Goal: Check status: Check status

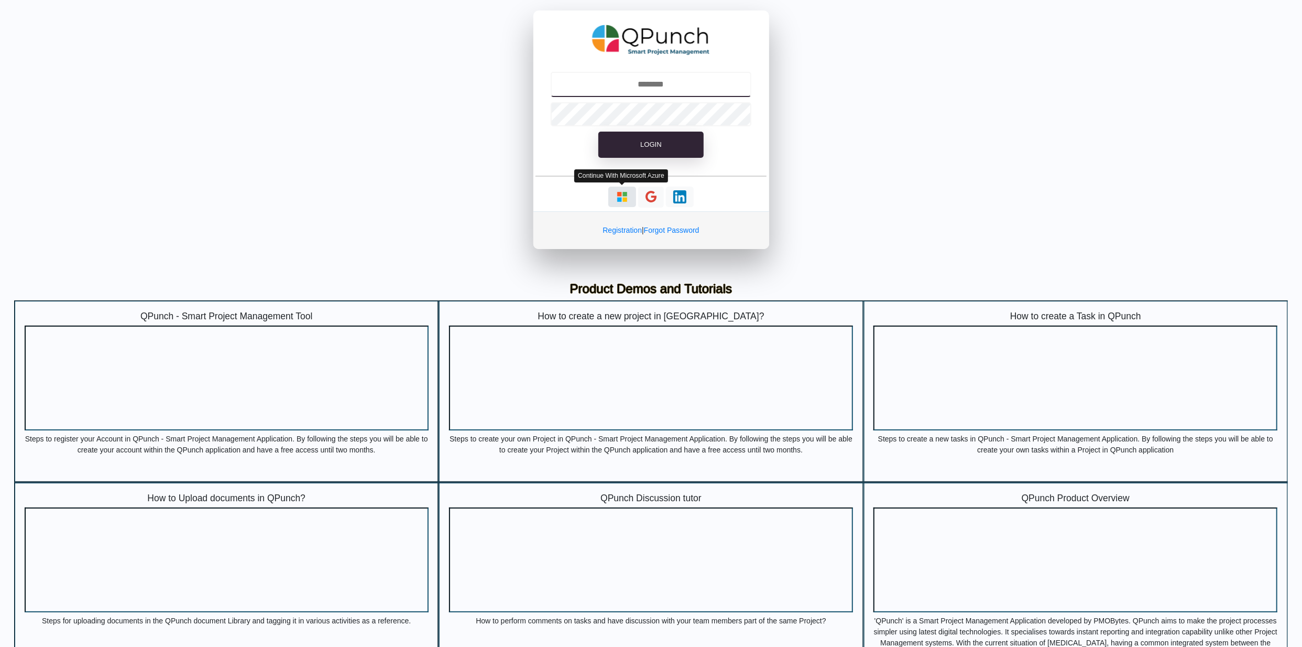
type input "**********"
click at [627, 200] on img "button" at bounding box center [622, 196] width 13 height 13
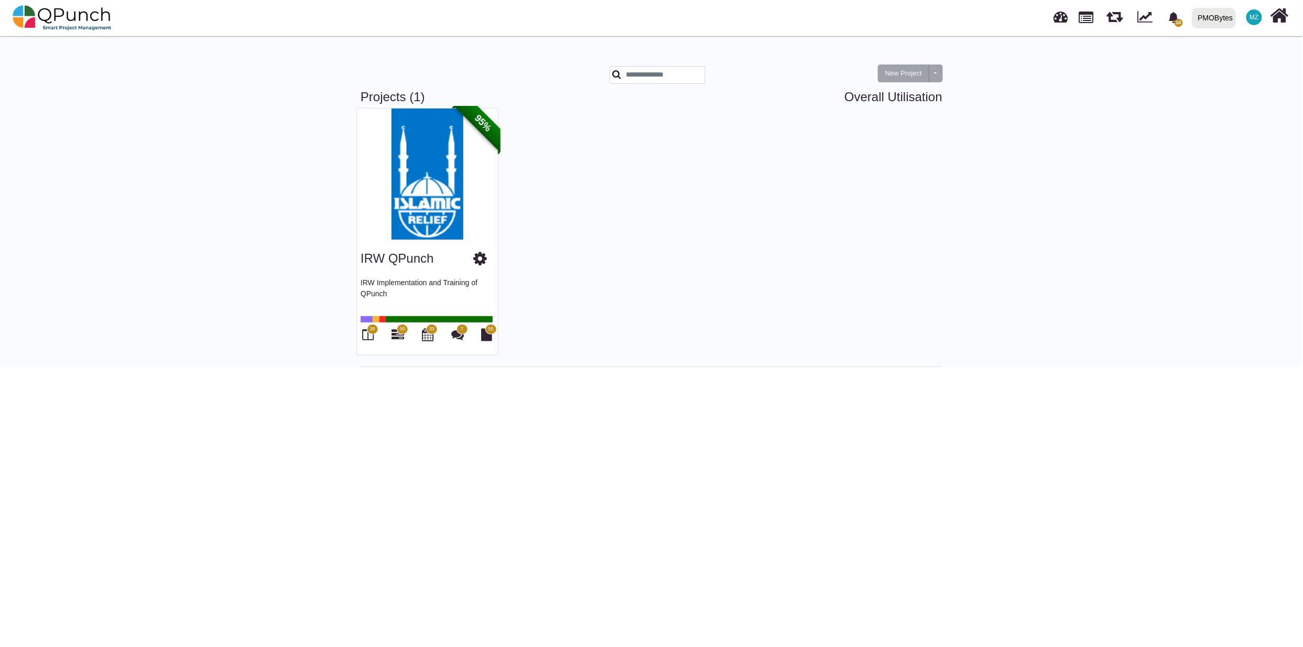
click at [1211, 17] on div "PMOBytes" at bounding box center [1215, 18] width 35 height 18
click at [1209, 51] on link "IRW" at bounding box center [1224, 47] width 72 height 15
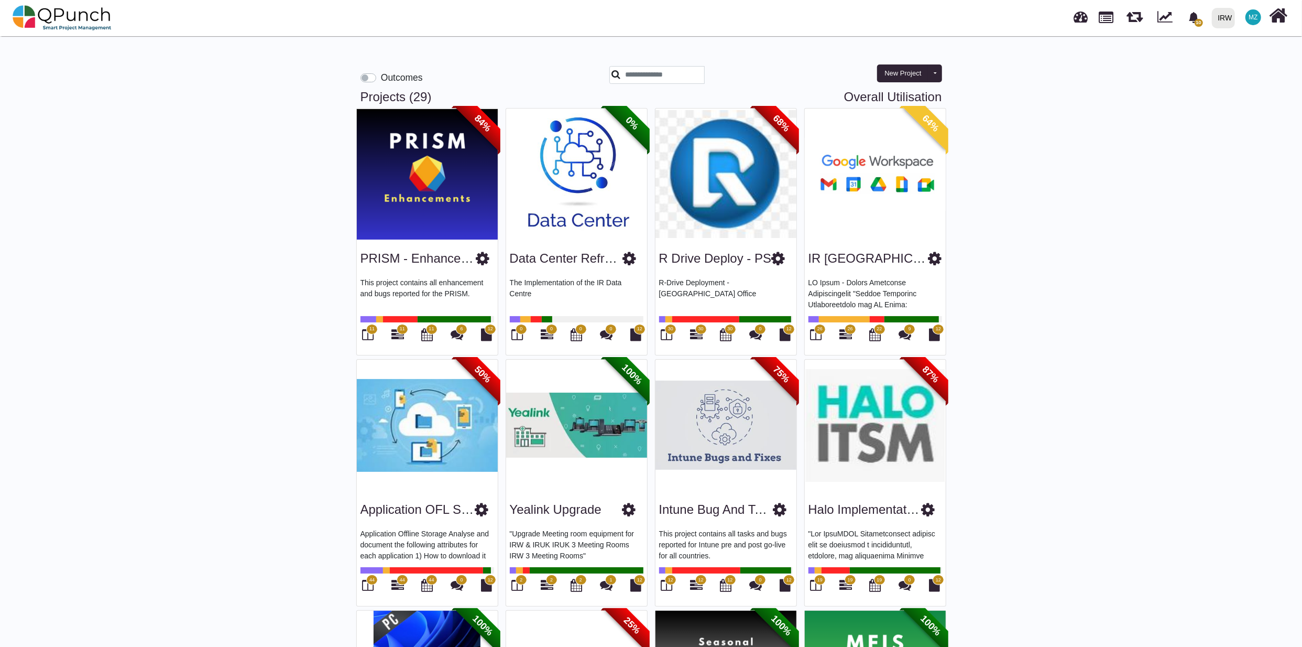
click at [589, 195] on img at bounding box center [576, 173] width 141 height 131
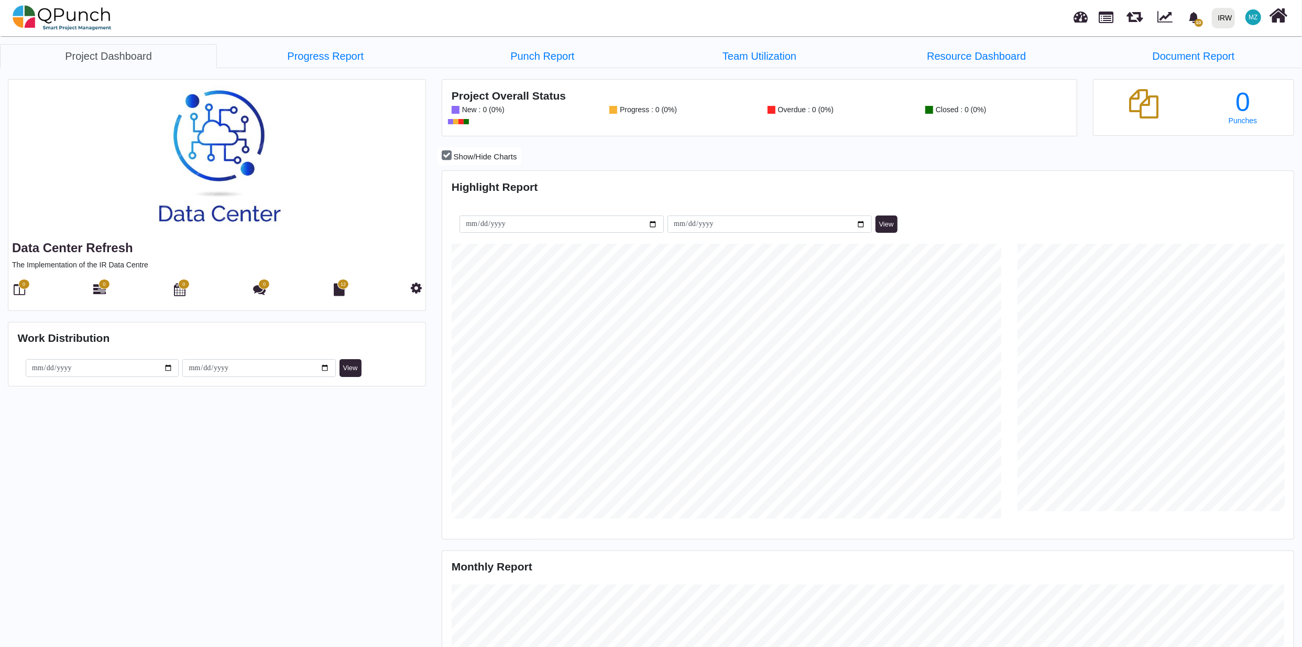
scroll to position [275, 283]
drag, startPoint x: 301, startPoint y: 51, endPoint x: 379, endPoint y: 75, distance: 82.2
click at [301, 51] on link "Progress Report" at bounding box center [325, 56] width 217 height 24
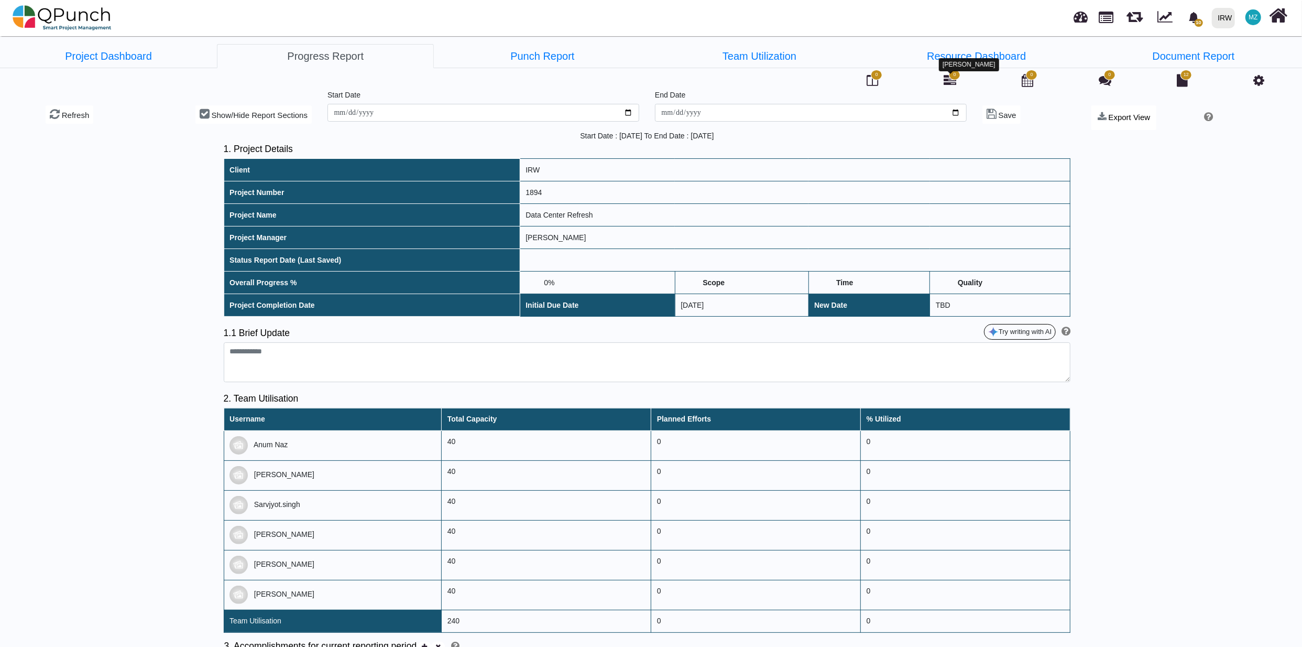
click at [954, 82] on icon at bounding box center [950, 80] width 13 height 13
drag, startPoint x: 84, startPoint y: 17, endPoint x: 116, endPoint y: 20, distance: 32.1
click at [84, 17] on img at bounding box center [62, 17] width 99 height 31
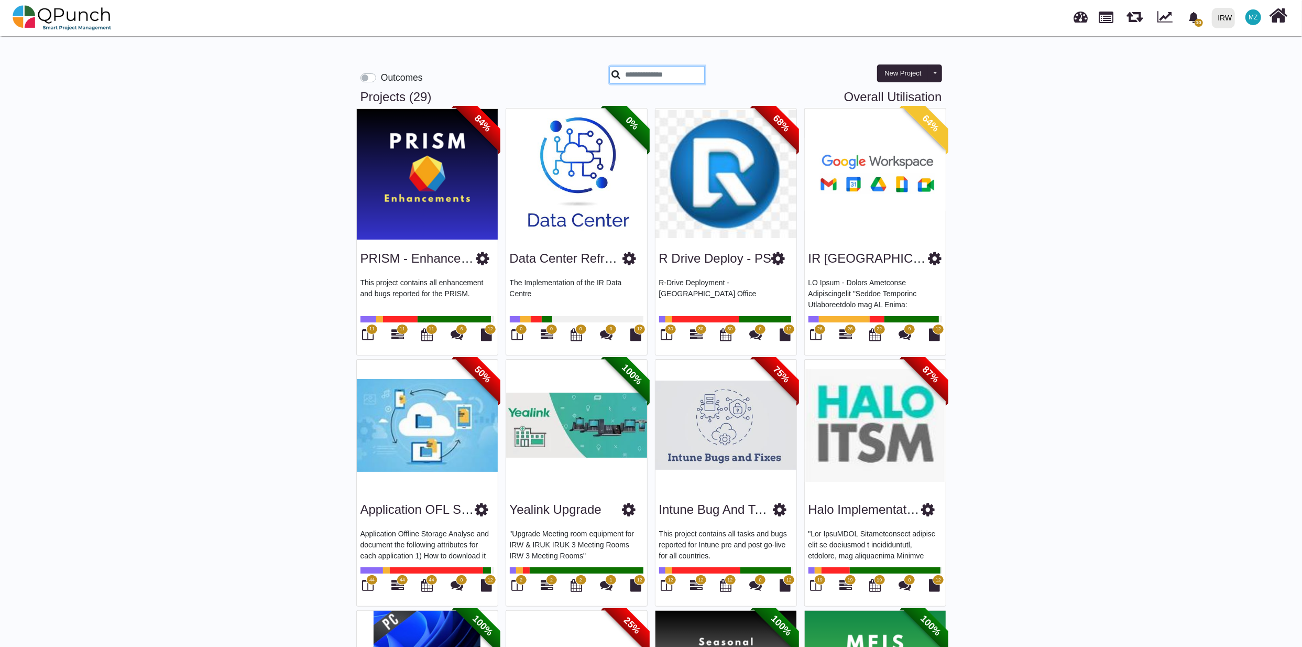
click at [665, 75] on input "text" at bounding box center [658, 75] width 96 height 18
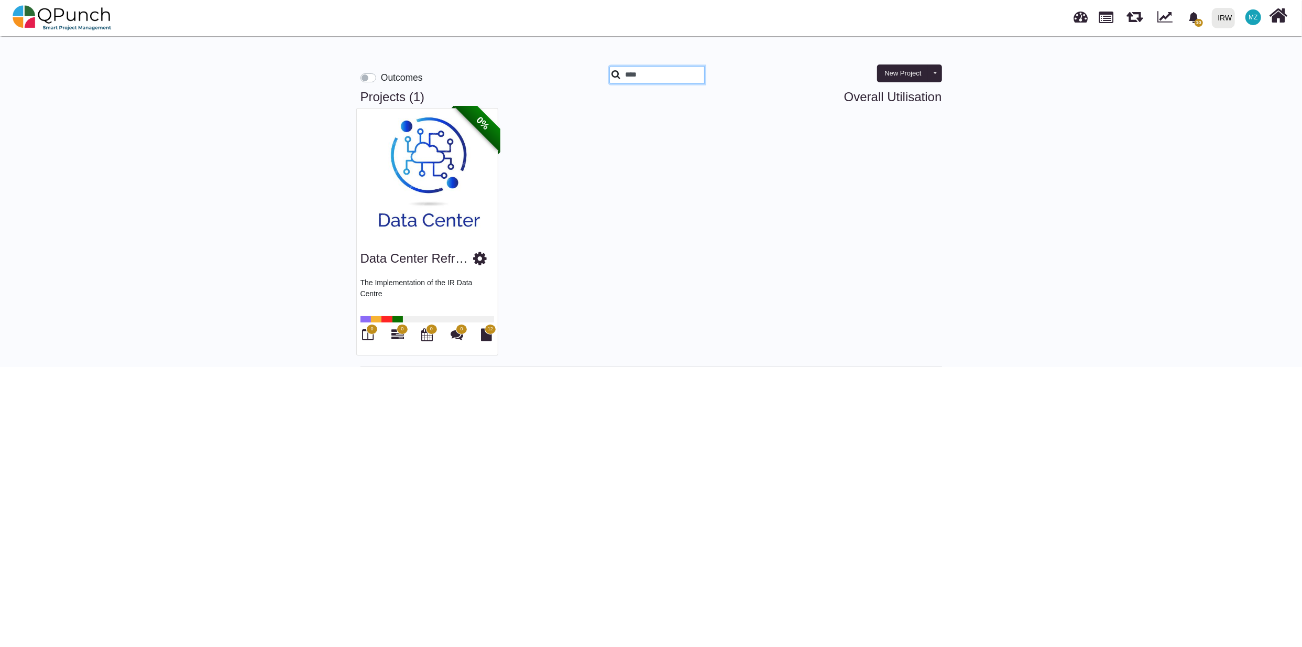
type input "****"
click at [443, 225] on img at bounding box center [427, 173] width 141 height 131
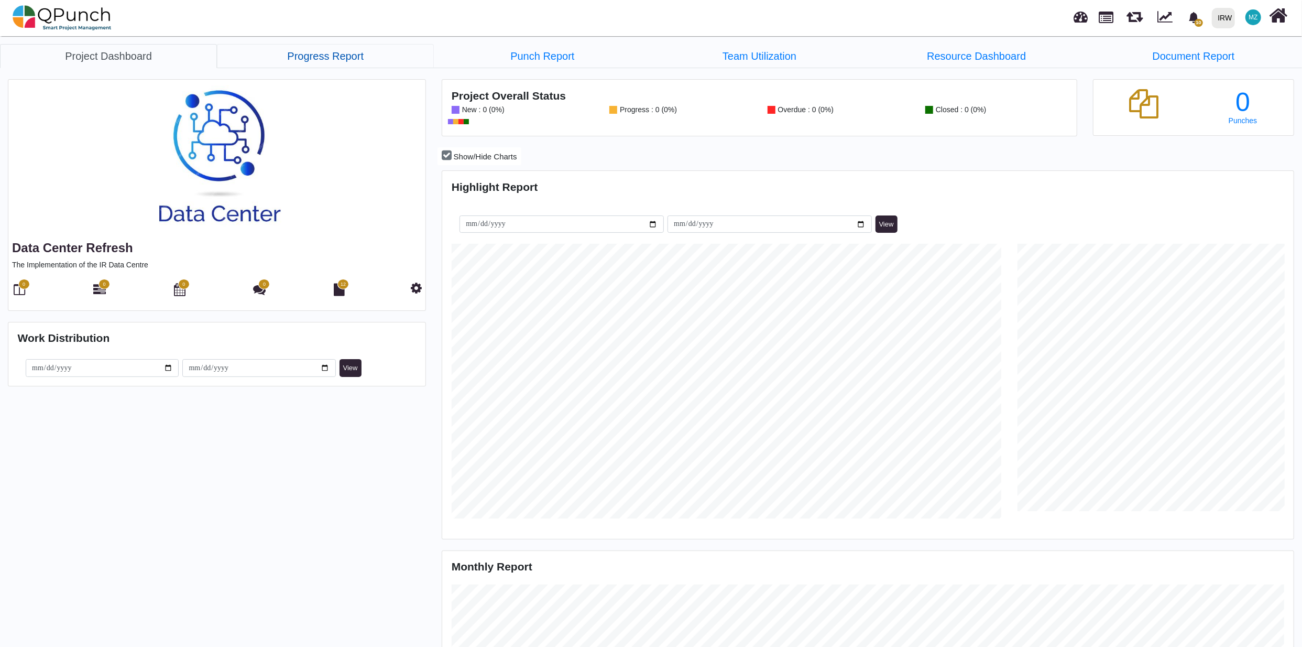
click at [322, 58] on link "Progress Report" at bounding box center [325, 56] width 217 height 24
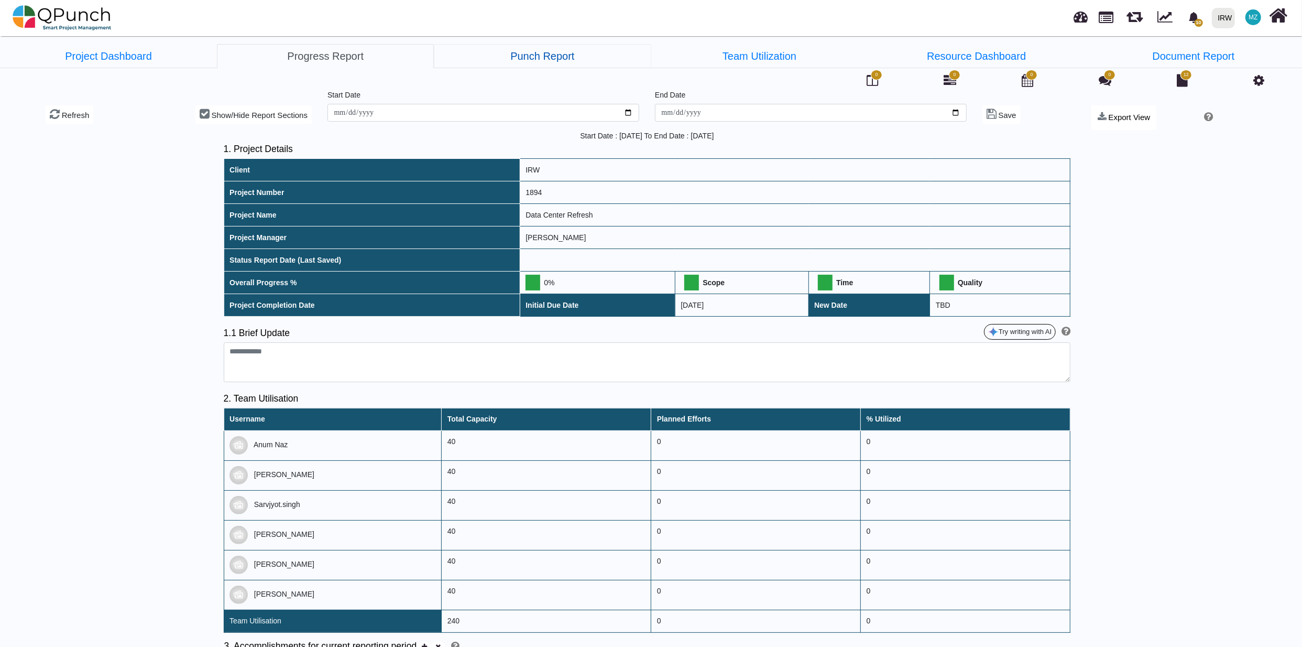
click at [537, 62] on link "Punch Report" at bounding box center [542, 56] width 217 height 24
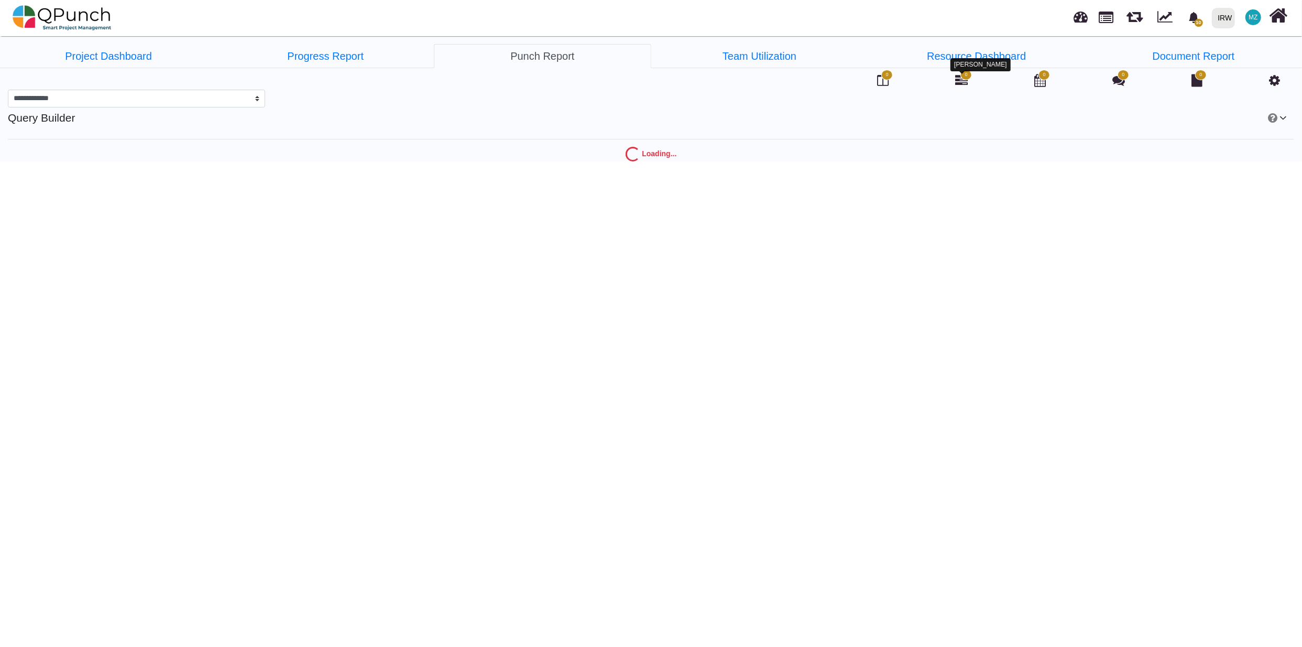
click at [966, 81] on icon at bounding box center [961, 80] width 13 height 13
